Goal: Task Accomplishment & Management: Use online tool/utility

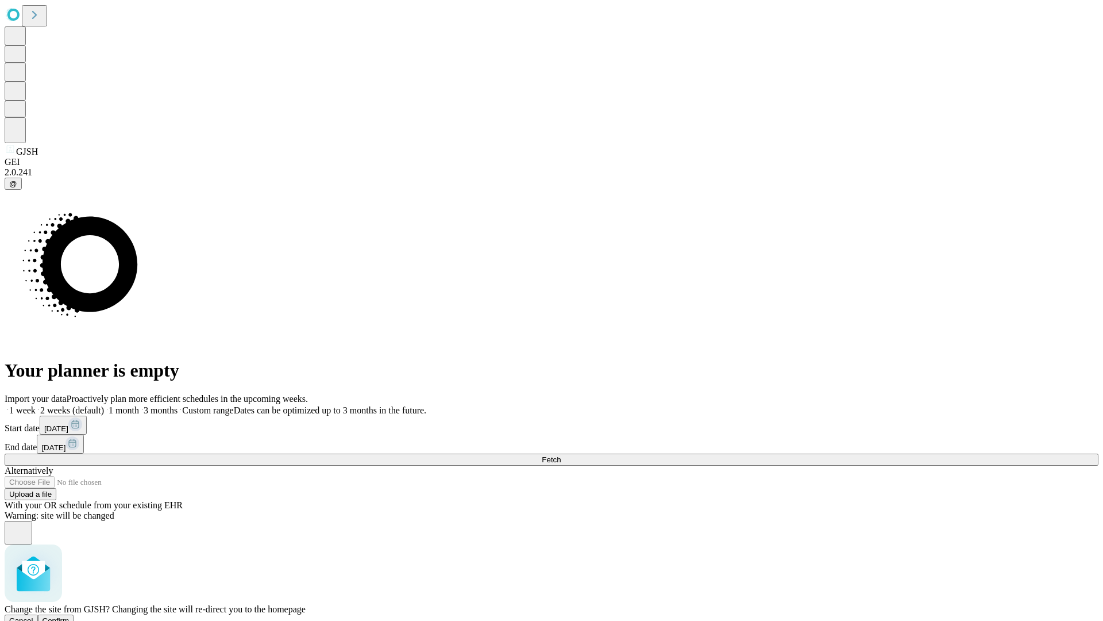
click at [70, 616] on span "Confirm" at bounding box center [56, 620] width 27 height 9
click at [104, 405] on label "2 weeks (default)" at bounding box center [70, 410] width 68 height 10
click at [561, 455] on span "Fetch" at bounding box center [551, 459] width 19 height 9
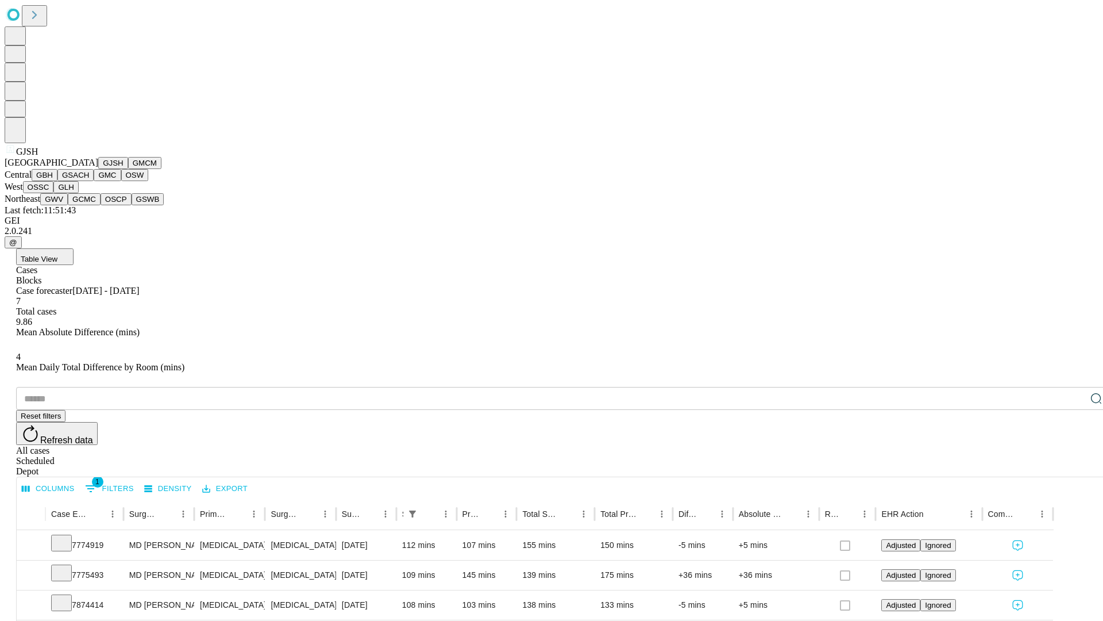
click at [128, 169] on button "GMCM" at bounding box center [144, 163] width 33 height 12
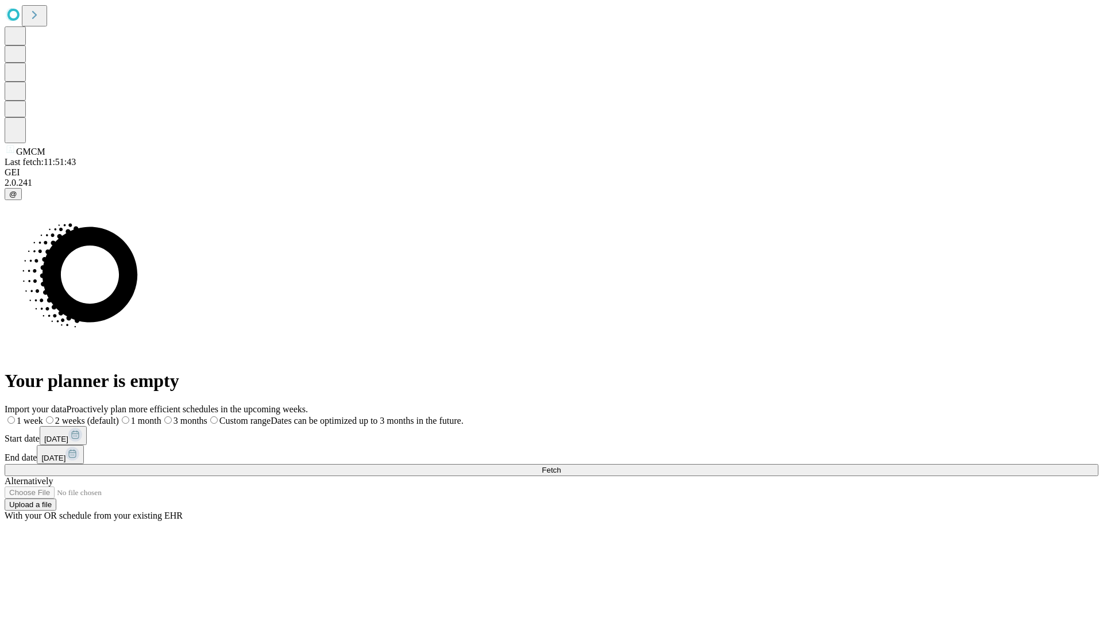
click at [561, 466] on span "Fetch" at bounding box center [551, 470] width 19 height 9
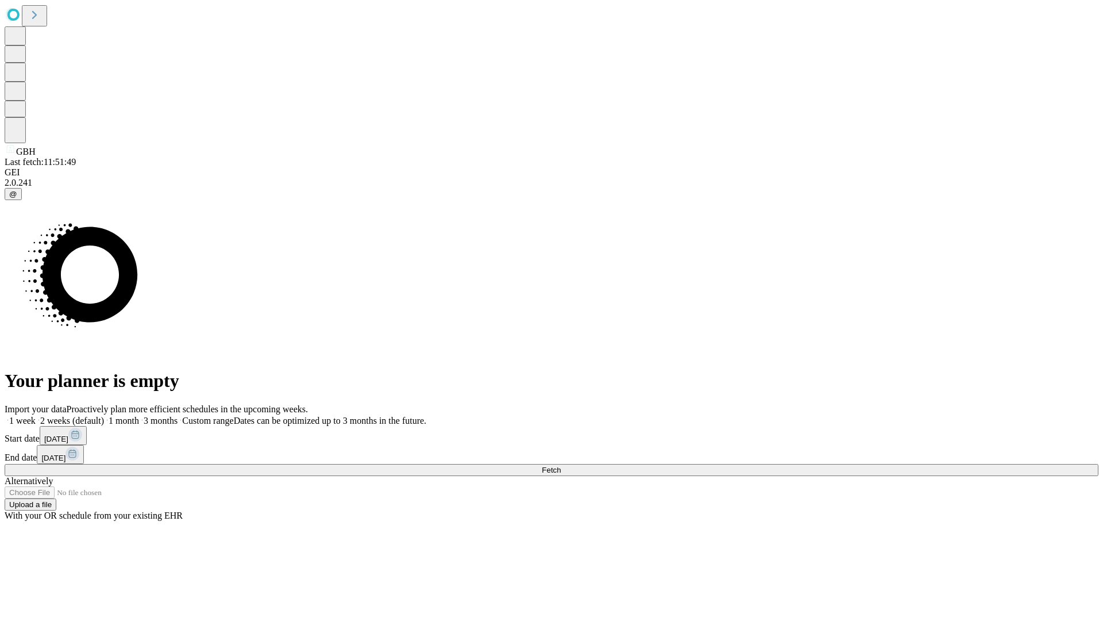
click at [561, 466] on span "Fetch" at bounding box center [551, 470] width 19 height 9
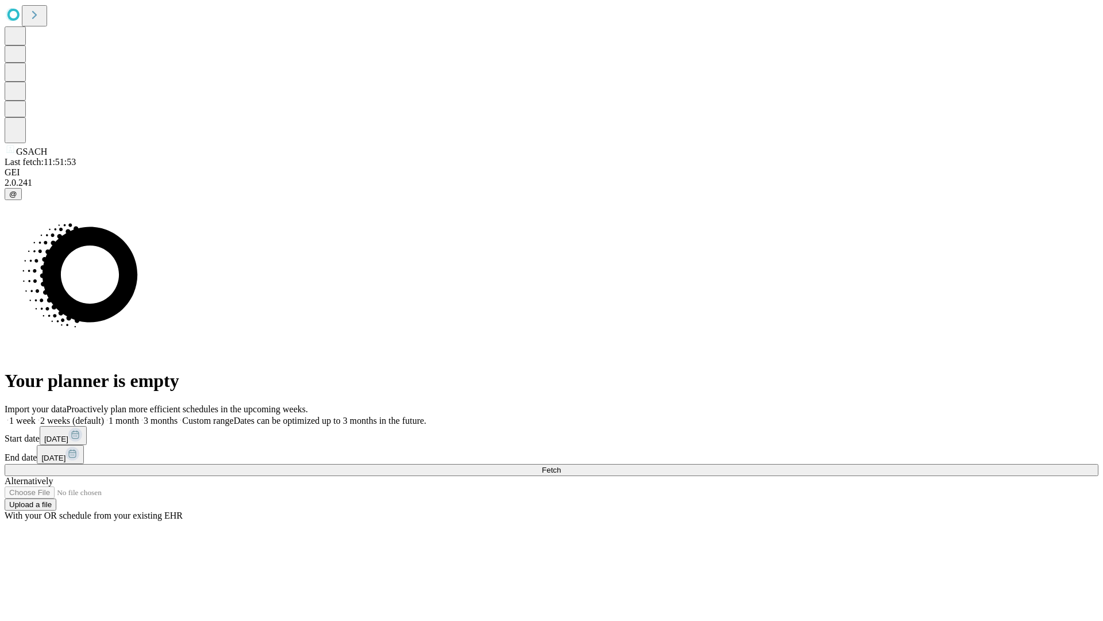
click at [561, 466] on span "Fetch" at bounding box center [551, 470] width 19 height 9
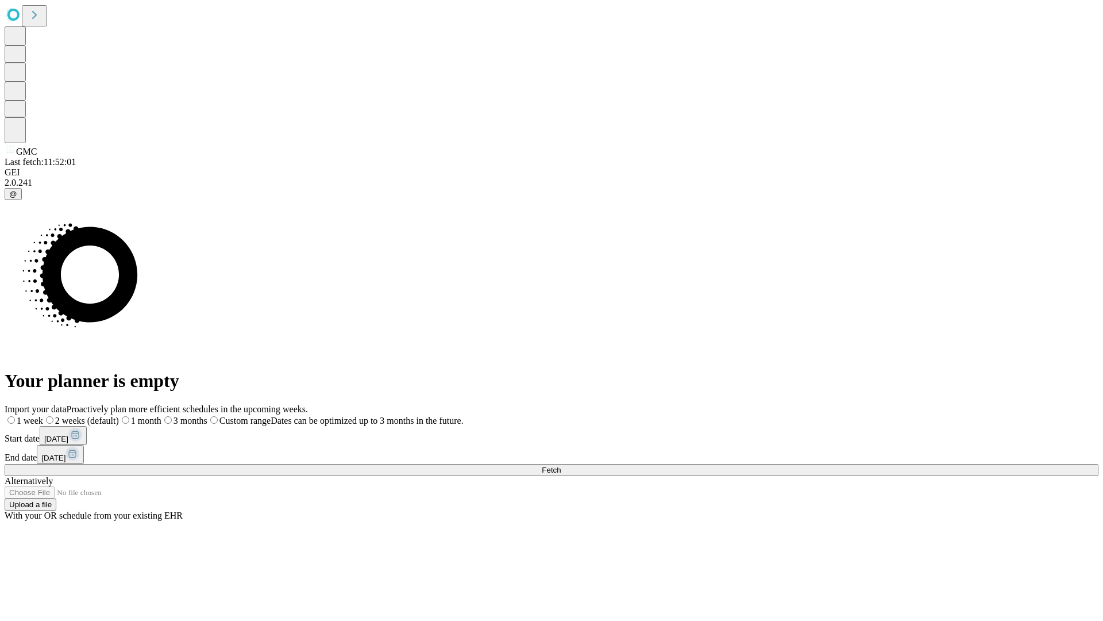
click at [119, 416] on label "2 weeks (default)" at bounding box center [81, 421] width 76 height 10
click at [561, 466] on span "Fetch" at bounding box center [551, 470] width 19 height 9
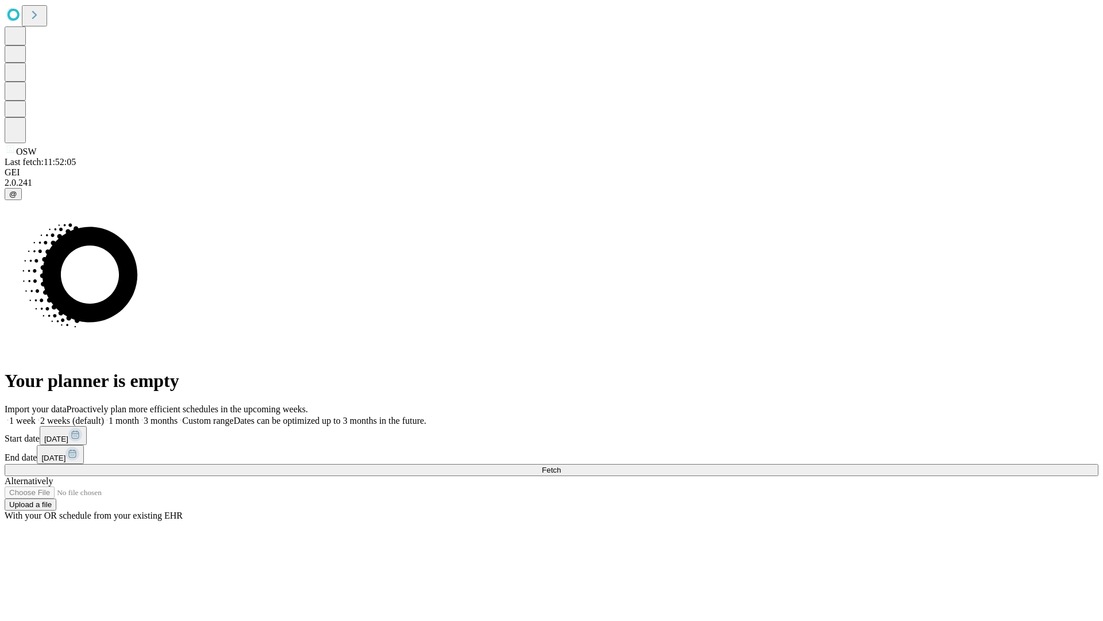
click at [104, 416] on label "2 weeks (default)" at bounding box center [70, 421] width 68 height 10
click at [561, 466] on span "Fetch" at bounding box center [551, 470] width 19 height 9
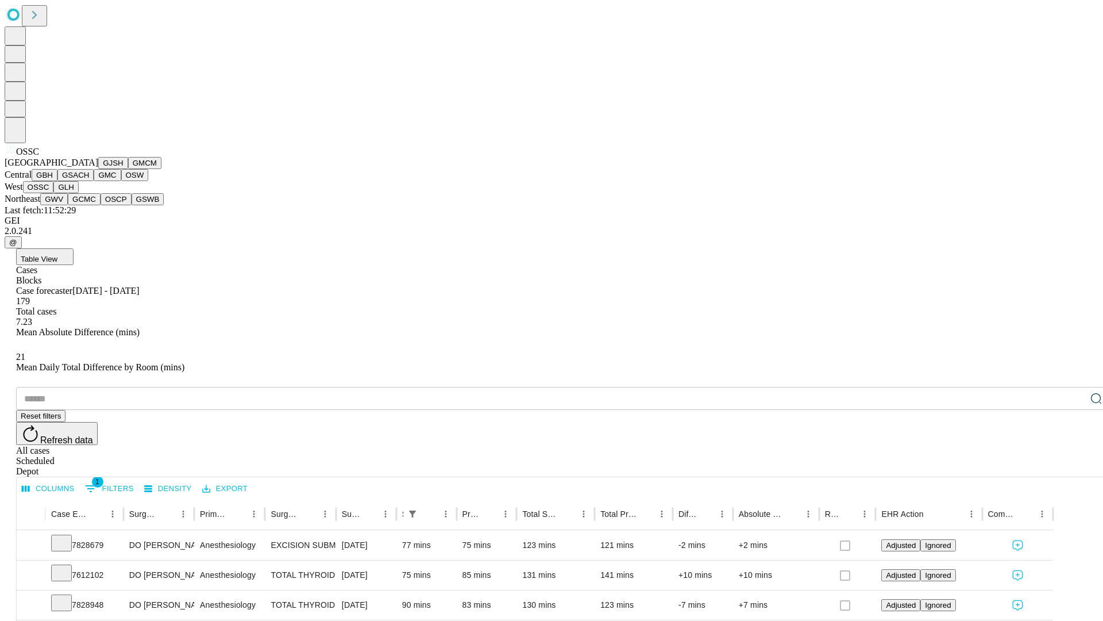
click at [78, 193] on button "GLH" at bounding box center [65, 187] width 25 height 12
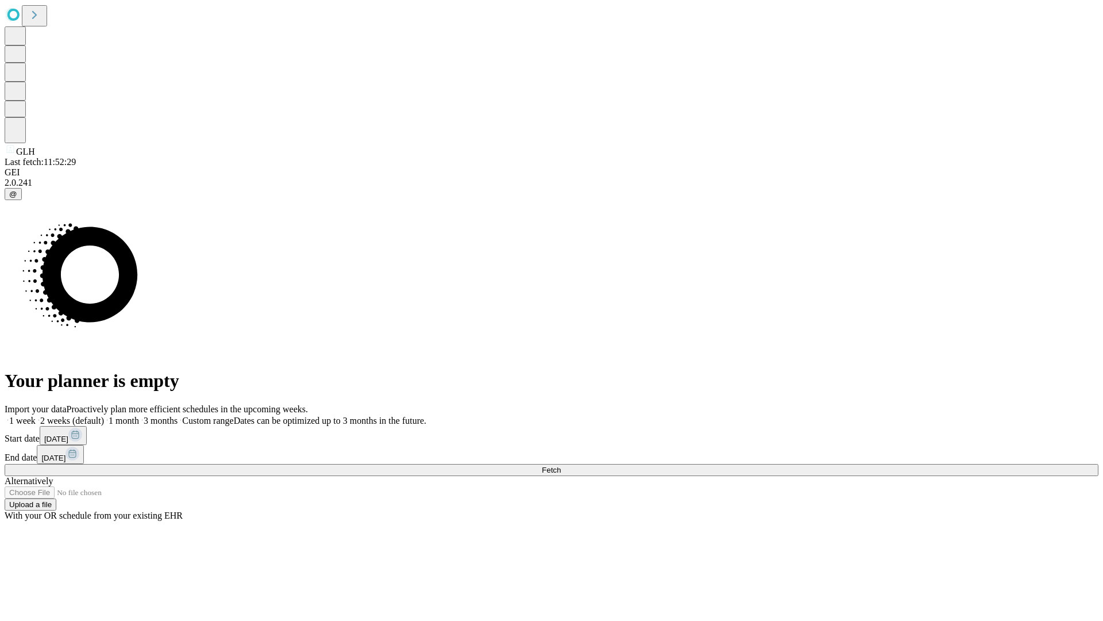
click at [104, 416] on label "2 weeks (default)" at bounding box center [70, 421] width 68 height 10
click at [561, 466] on span "Fetch" at bounding box center [551, 470] width 19 height 9
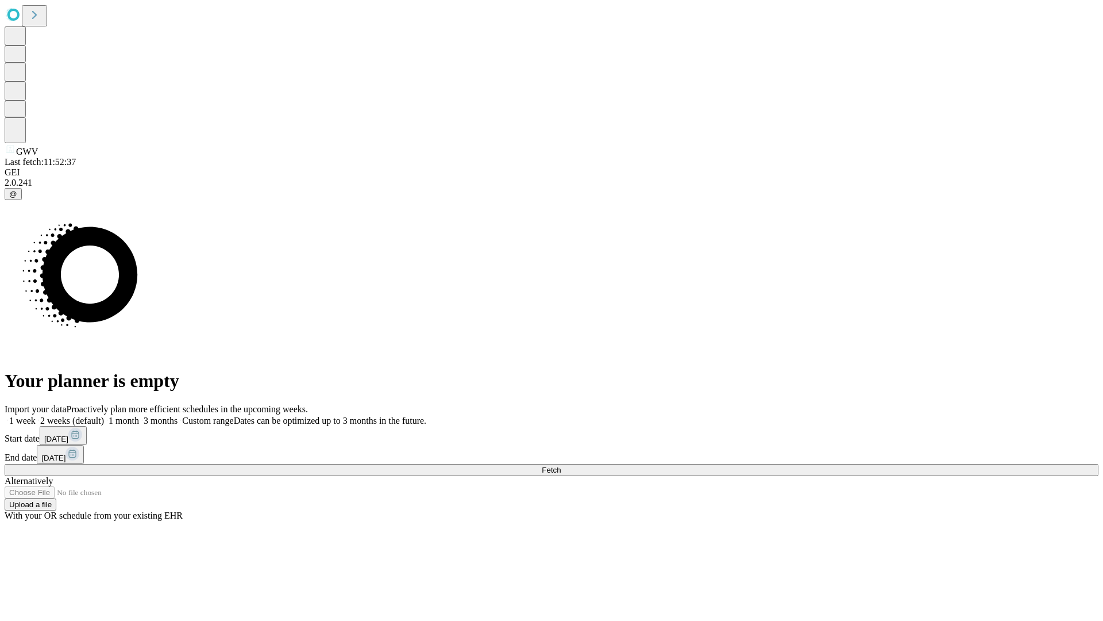
click at [104, 416] on label "2 weeks (default)" at bounding box center [70, 421] width 68 height 10
click at [561, 466] on span "Fetch" at bounding box center [551, 470] width 19 height 9
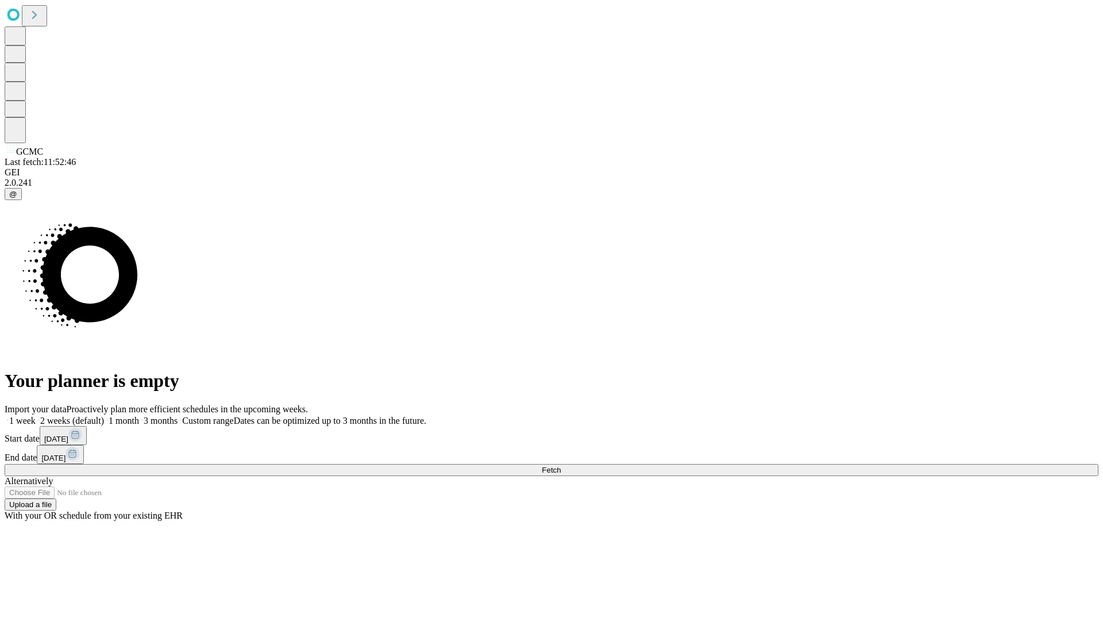
click at [104, 416] on label "2 weeks (default)" at bounding box center [70, 421] width 68 height 10
click at [561, 466] on span "Fetch" at bounding box center [551, 470] width 19 height 9
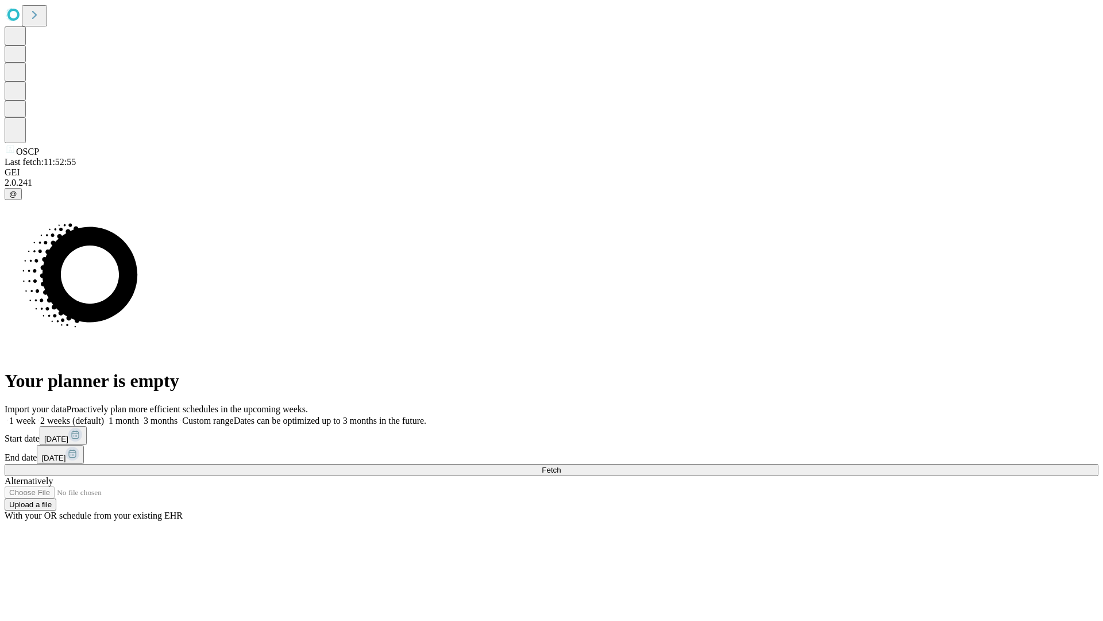
click at [104, 416] on label "2 weeks (default)" at bounding box center [70, 421] width 68 height 10
click at [561, 466] on span "Fetch" at bounding box center [551, 470] width 19 height 9
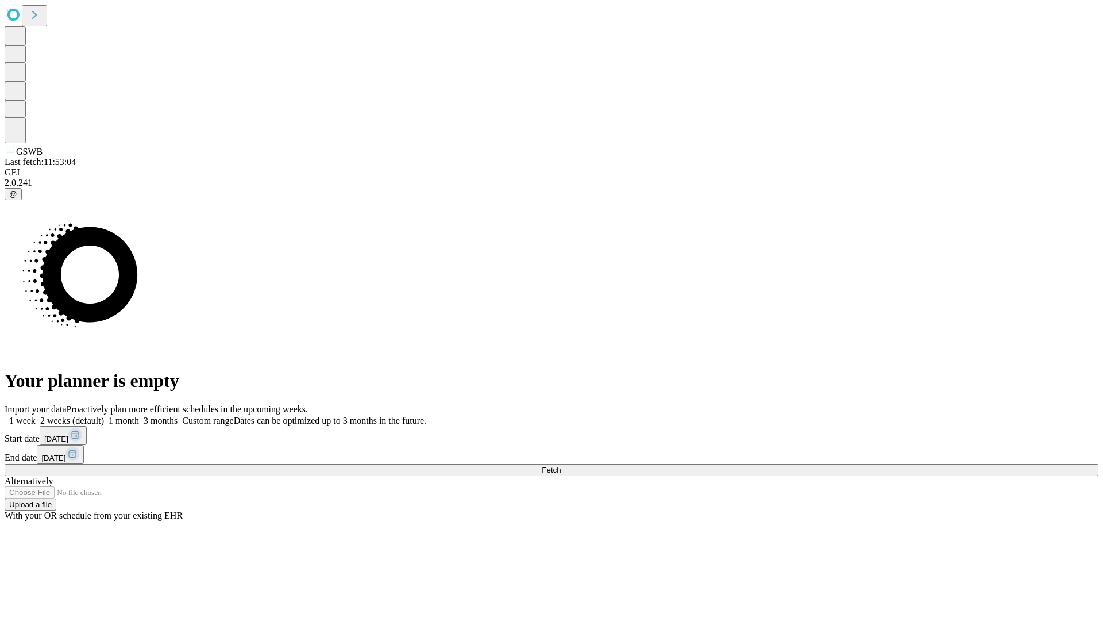
click at [104, 416] on label "2 weeks (default)" at bounding box center [70, 421] width 68 height 10
click at [561, 466] on span "Fetch" at bounding box center [551, 470] width 19 height 9
